Goal: Transaction & Acquisition: Purchase product/service

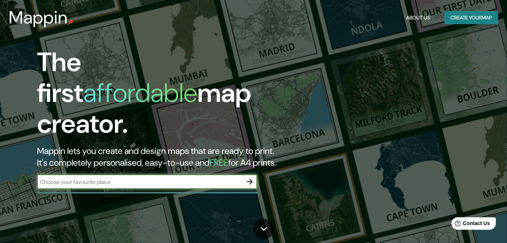
click at [146, 178] on input "text" at bounding box center [139, 182] width 205 height 8
type input "mexico"
click at [459, 18] on button "Create your map" at bounding box center [471, 18] width 54 height 14
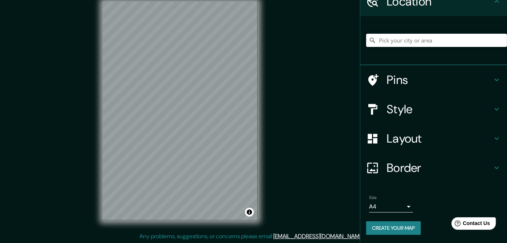
scroll to position [11, 0]
click at [435, 138] on h4 "Layout" at bounding box center [439, 138] width 106 height 15
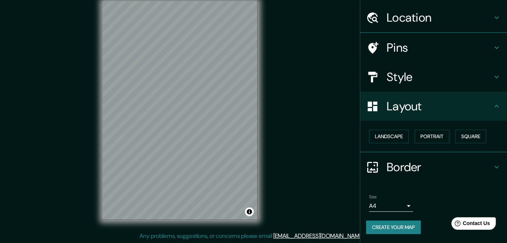
scroll to position [19, 0]
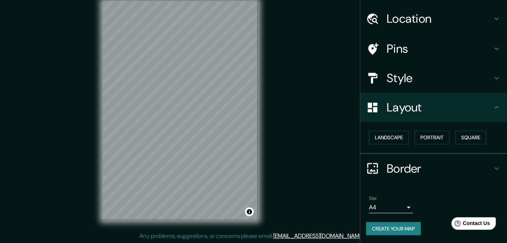
click at [405, 165] on h4 "Border" at bounding box center [439, 168] width 106 height 15
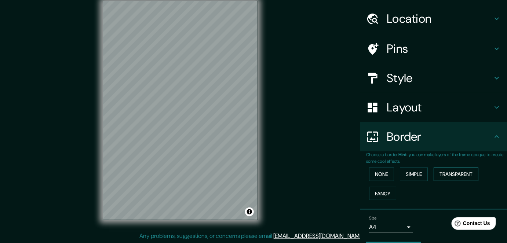
click at [440, 173] on button "Transparent" at bounding box center [455, 175] width 45 height 14
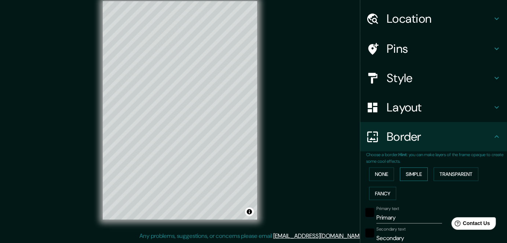
click at [410, 173] on button "Simple" at bounding box center [414, 175] width 28 height 14
click at [382, 173] on button "None" at bounding box center [381, 175] width 25 height 14
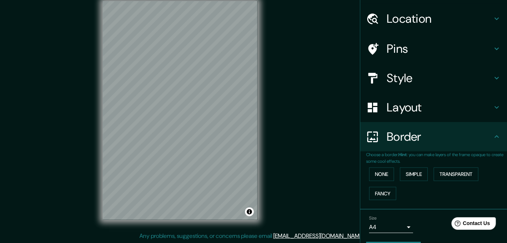
click at [402, 107] on h4 "Layout" at bounding box center [439, 107] width 106 height 15
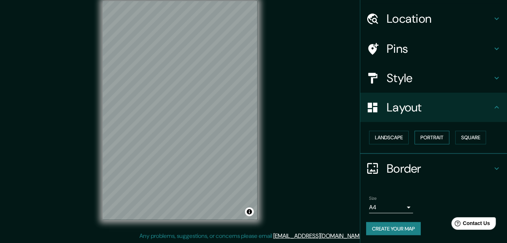
click at [434, 139] on button "Portrait" at bounding box center [431, 138] width 35 height 14
click at [426, 140] on button "Portrait" at bounding box center [431, 138] width 35 height 14
click at [462, 139] on button "Square" at bounding box center [470, 138] width 31 height 14
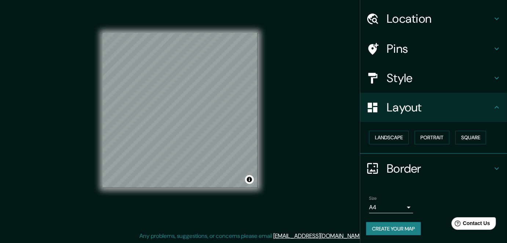
click at [400, 206] on body "Mappin Location Pins Style Layout Landscape Portrait Square Border Choose a bor…" at bounding box center [253, 110] width 507 height 243
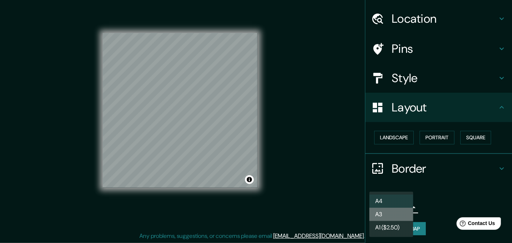
click at [387, 216] on li "A3" at bounding box center [391, 214] width 44 height 13
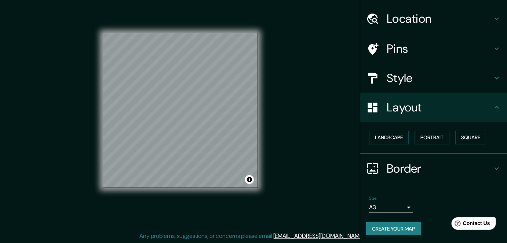
click at [394, 206] on body "Mappin Location Pins Style Layout Landscape Portrait Square Border Choose a bor…" at bounding box center [253, 110] width 507 height 243
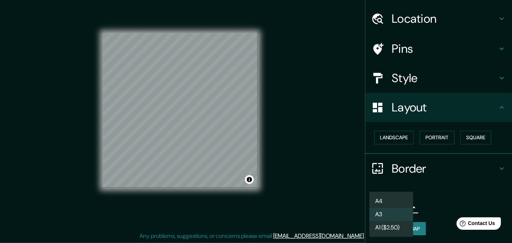
click at [389, 200] on li "A4" at bounding box center [391, 201] width 44 height 13
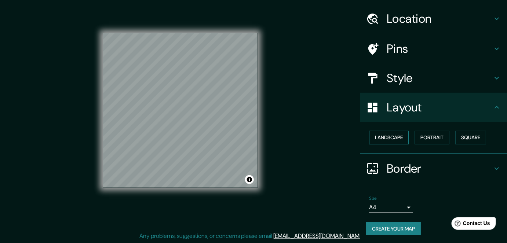
click at [379, 134] on button "Landscape" at bounding box center [389, 138] width 40 height 14
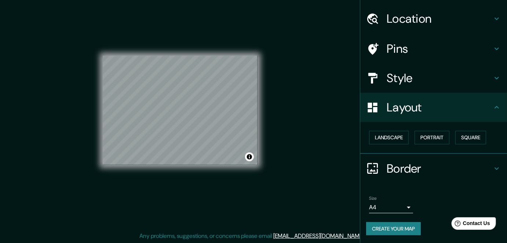
click at [404, 229] on button "Create your map" at bounding box center [393, 229] width 55 height 14
click at [386, 228] on button "Create your map" at bounding box center [393, 229] width 55 height 14
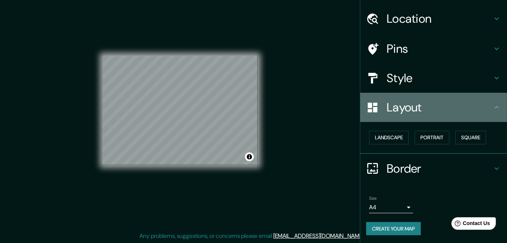
click at [495, 109] on icon at bounding box center [496, 107] width 9 height 9
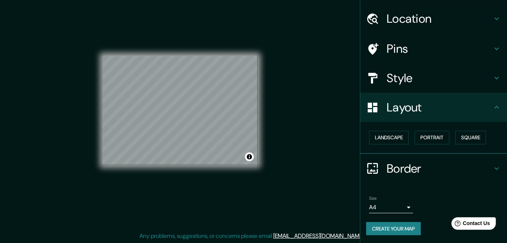
click at [494, 168] on icon at bounding box center [496, 168] width 4 height 3
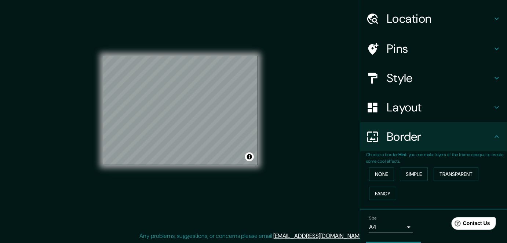
click at [493, 138] on icon at bounding box center [496, 136] width 9 height 9
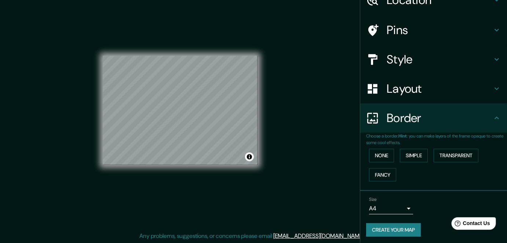
scroll to position [39, 0]
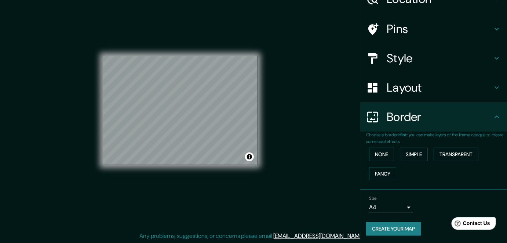
click at [379, 205] on body "Mappin Location Pins Style Layout Border Choose a border. Hint : you can make l…" at bounding box center [253, 110] width 507 height 243
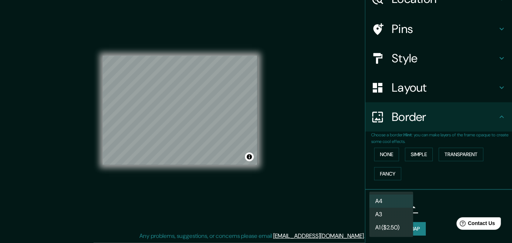
click at [436, 225] on div at bounding box center [256, 121] width 512 height 243
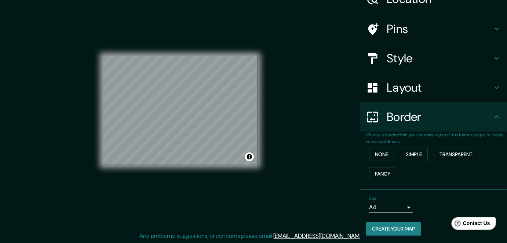
click at [401, 226] on button "Create your map" at bounding box center [393, 229] width 55 height 14
click at [406, 228] on button "Create your map" at bounding box center [393, 229] width 55 height 14
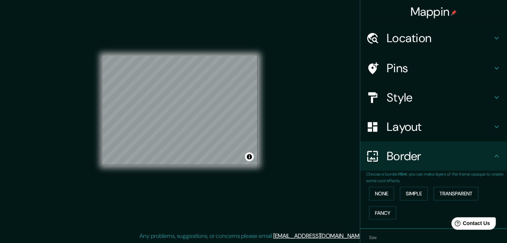
scroll to position [11, 0]
drag, startPoint x: 206, startPoint y: 94, endPoint x: 205, endPoint y: 88, distance: 6.8
click at [205, 88] on div at bounding box center [204, 88] width 6 height 6
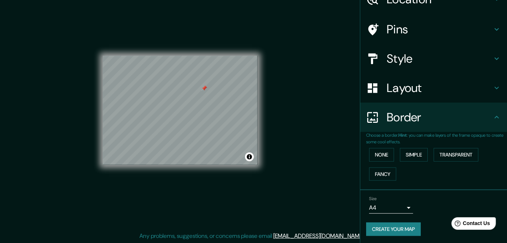
scroll to position [39, 0]
click at [393, 230] on button "Create your map" at bounding box center [393, 229] width 55 height 14
drag, startPoint x: 158, startPoint y: 125, endPoint x: 168, endPoint y: 125, distance: 9.9
click at [168, 125] on div at bounding box center [166, 126] width 6 height 6
click at [211, 89] on div at bounding box center [214, 88] width 6 height 6
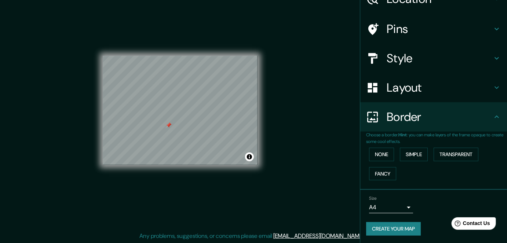
click at [167, 126] on div at bounding box center [169, 125] width 6 height 6
click at [400, 227] on button "Create your map" at bounding box center [393, 229] width 55 height 14
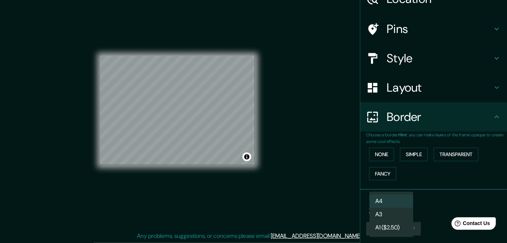
click at [390, 208] on body "Mappin Location Pins Style Layout Border Choose a border. Hint : you can make l…" at bounding box center [253, 110] width 507 height 243
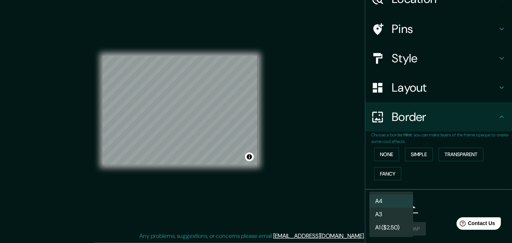
click at [386, 213] on li "A3" at bounding box center [391, 214] width 44 height 13
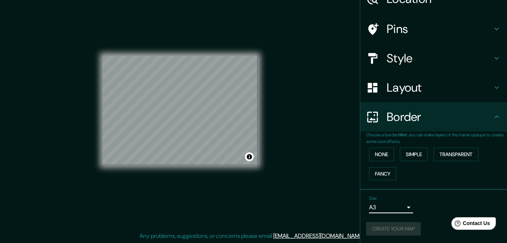
click at [388, 209] on body "Mappin Location Pins Style Layout Border Choose a border. Hint : you can make l…" at bounding box center [253, 110] width 507 height 243
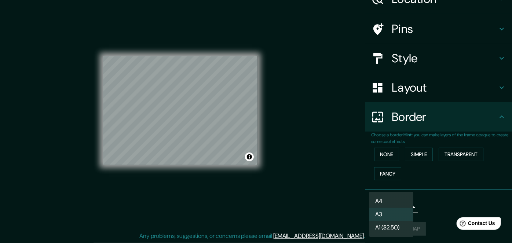
click at [385, 209] on body "Mappin Location Pins Style Layout Border Choose a border. Hint : you can make l…" at bounding box center [256, 110] width 512 height 243
click at [385, 199] on li "A4" at bounding box center [391, 201] width 44 height 13
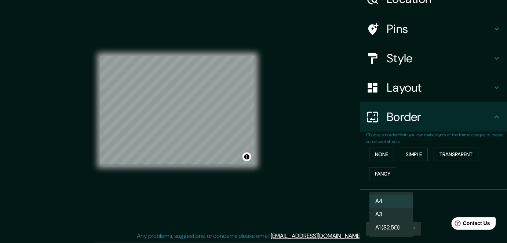
click at [388, 208] on body "Mappin Location Pins Style Layout Border Choose a border. Hint : you can make l…" at bounding box center [253, 110] width 507 height 243
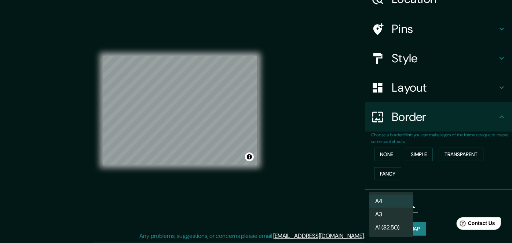
click at [392, 225] on li "A1 ($2.50)" at bounding box center [391, 227] width 44 height 13
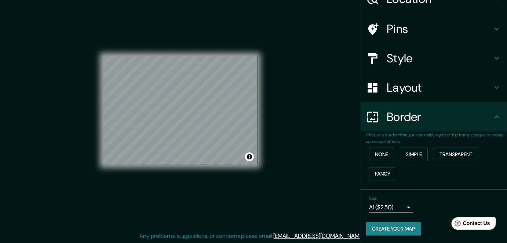
click at [387, 208] on body "Mappin Location Pins Style Layout Border Choose a border. Hint : you can make l…" at bounding box center [253, 110] width 507 height 243
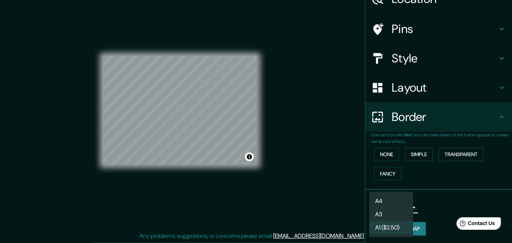
click at [386, 212] on li "A3" at bounding box center [391, 214] width 44 height 13
type input "a4"
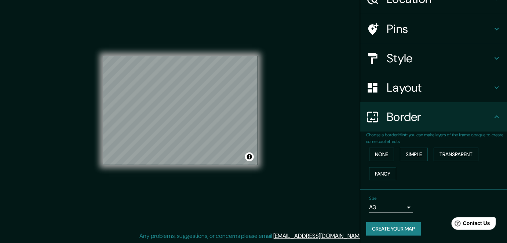
click at [391, 226] on button "Create your map" at bounding box center [393, 229] width 55 height 14
click at [387, 232] on button "Create your map" at bounding box center [393, 229] width 55 height 14
click at [397, 235] on div "Size A3 a4 Create your map" at bounding box center [433, 217] width 135 height 49
click at [394, 229] on button "Create your map" at bounding box center [393, 229] width 55 height 14
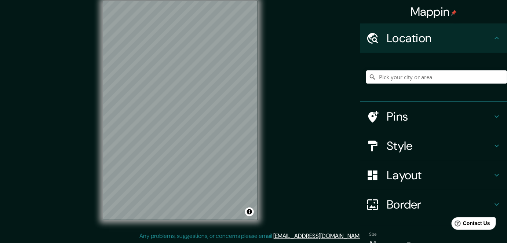
click at [395, 208] on h4 "Border" at bounding box center [439, 204] width 106 height 15
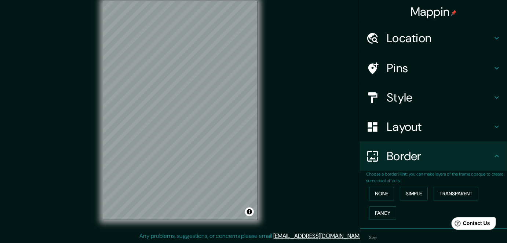
click at [395, 153] on h4 "Border" at bounding box center [439, 156] width 106 height 15
click at [392, 129] on h4 "Layout" at bounding box center [439, 127] width 106 height 15
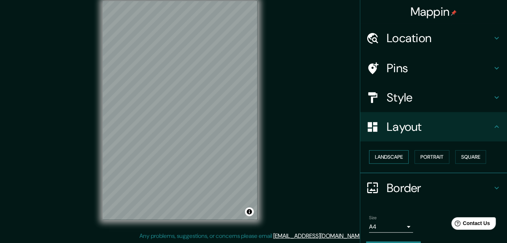
click at [387, 156] on button "Landscape" at bounding box center [389, 157] width 40 height 14
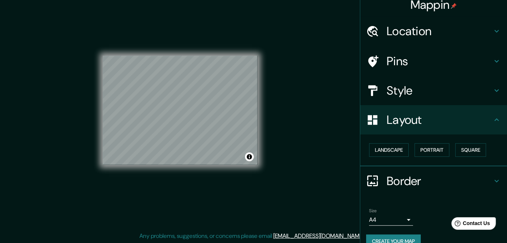
scroll to position [19, 0]
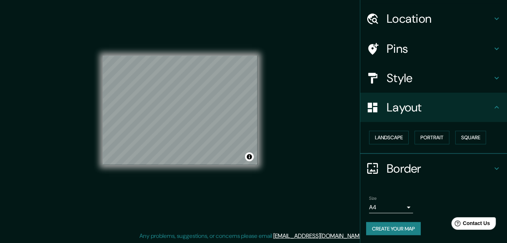
click at [390, 222] on button "Create your map" at bounding box center [393, 229] width 55 height 14
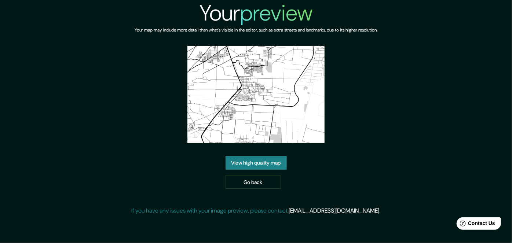
click at [259, 164] on link "View high quality map" at bounding box center [255, 163] width 61 height 14
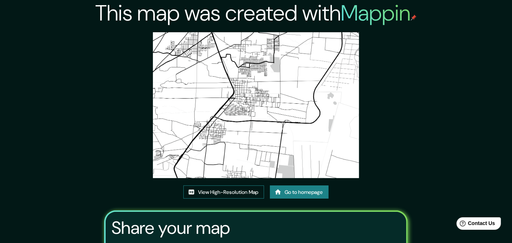
click at [225, 186] on link "View High-Resolution Map" at bounding box center [223, 193] width 81 height 14
